Goal: Task Accomplishment & Management: Manage account settings

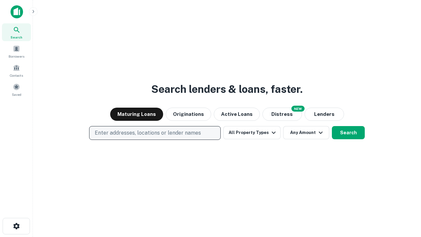
click at [155, 133] on p "Enter addresses, locations or lender names" at bounding box center [148, 133] width 106 height 8
type input "**********"
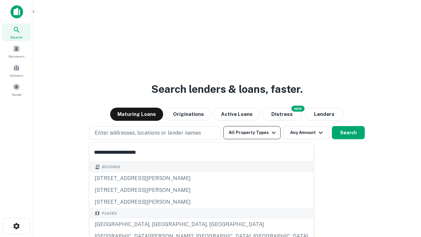
click at [157, 225] on div "[GEOGRAPHIC_DATA], [GEOGRAPHIC_DATA], [GEOGRAPHIC_DATA]" at bounding box center [202, 225] width 224 height 12
click at [252, 133] on button "All Property Types" at bounding box center [252, 132] width 57 height 13
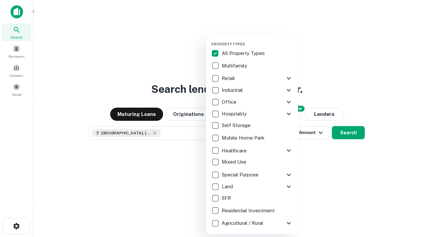
click at [258, 40] on button "button" at bounding box center [257, 40] width 92 height 0
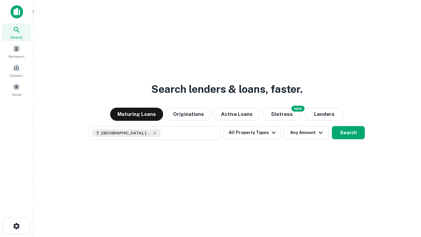
scroll to position [11, 0]
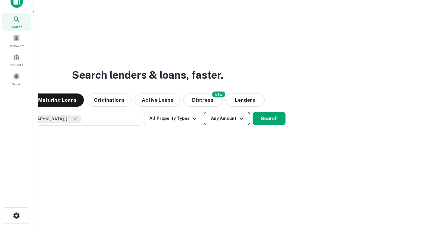
click at [204, 112] on button "Any Amount" at bounding box center [227, 118] width 46 height 13
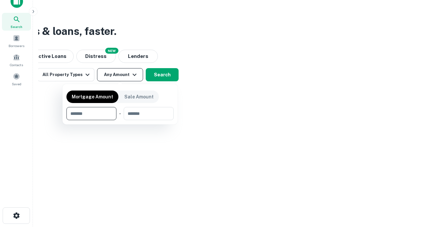
type input "*******"
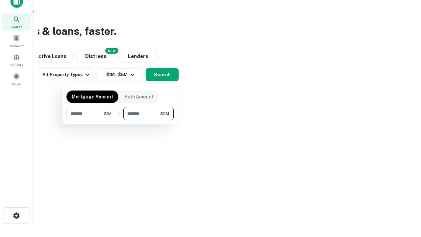
type input "*******"
click at [120, 120] on button "button" at bounding box center [120, 120] width 107 height 0
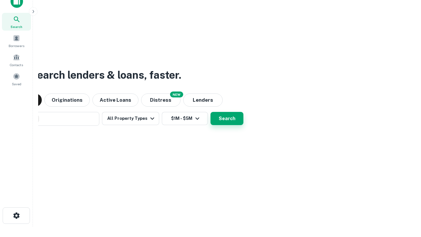
click at [211, 112] on button "Search" at bounding box center [227, 118] width 33 height 13
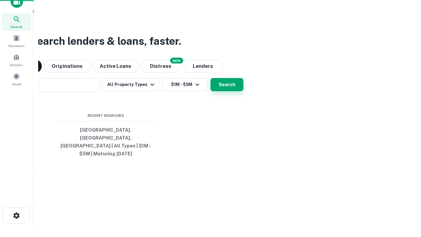
scroll to position [21, 186]
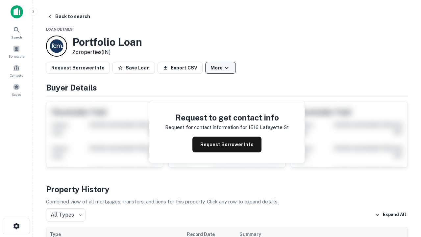
click at [221, 68] on button "More" at bounding box center [220, 68] width 31 height 12
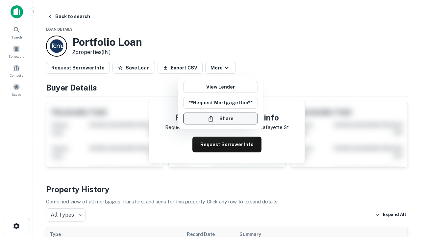
click at [221, 119] on button "Share" at bounding box center [220, 119] width 75 height 12
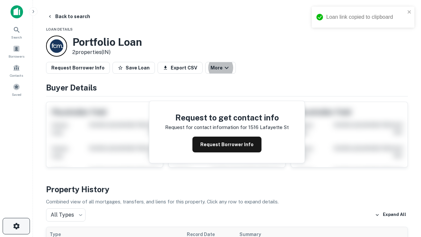
click at [16, 226] on icon "button" at bounding box center [17, 226] width 8 height 8
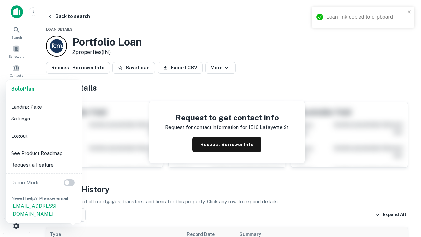
click at [43, 136] on li "Logout" at bounding box center [44, 136] width 70 height 12
